Goal: Task Accomplishment & Management: Complete application form

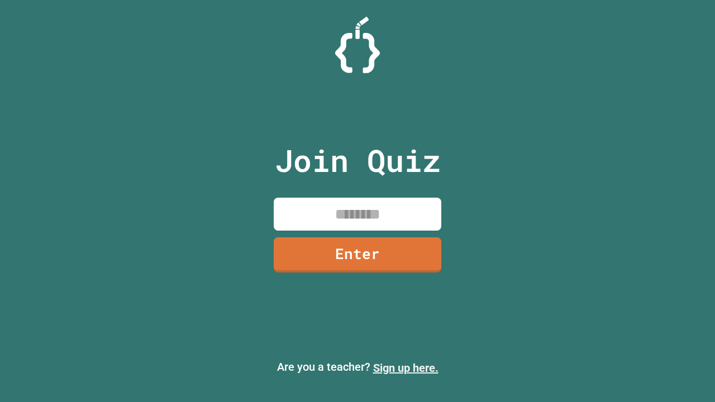
click at [406, 368] on link "Sign up here." at bounding box center [405, 367] width 65 height 13
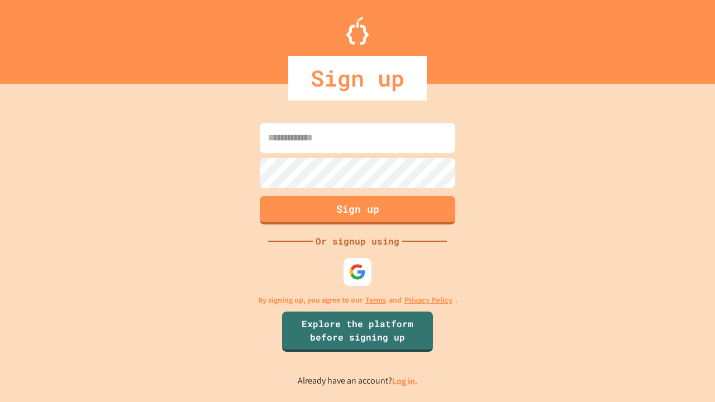
click at [406, 381] on link "Log in." at bounding box center [405, 381] width 26 height 12
